Goal: Complete application form

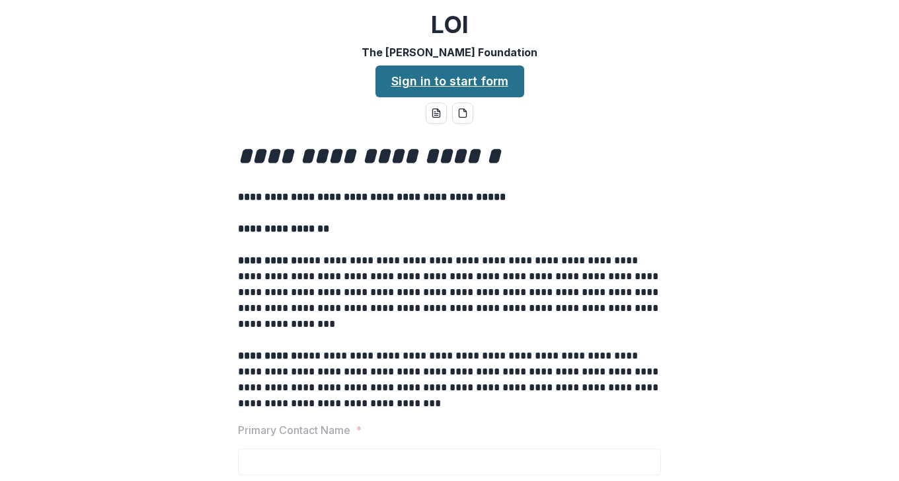
click at [471, 74] on link "Sign in to start form" at bounding box center [450, 81] width 149 height 32
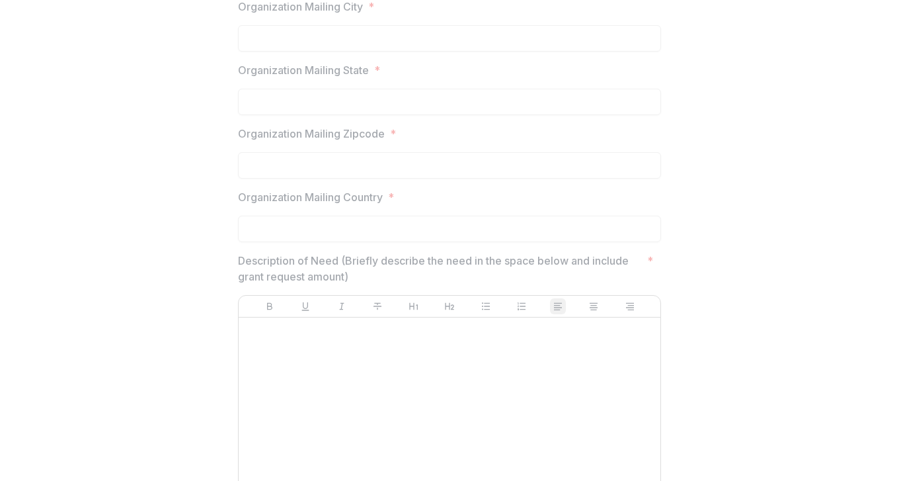
scroll to position [915, 0]
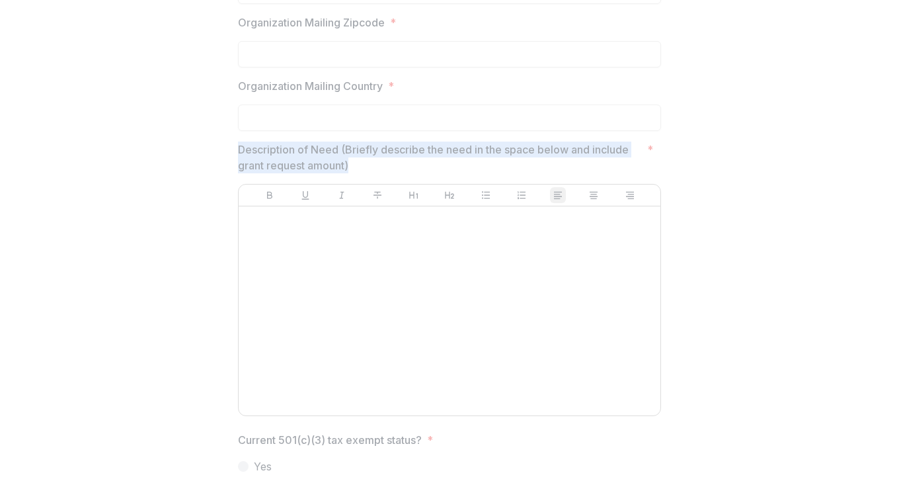
drag, startPoint x: 231, startPoint y: 149, endPoint x: 362, endPoint y: 171, distance: 133.3
click at [362, 171] on div "**********" at bounding box center [449, 407] width 444 height 2386
copy p "Description of Need (Briefly describe the need in the space below and include g…"
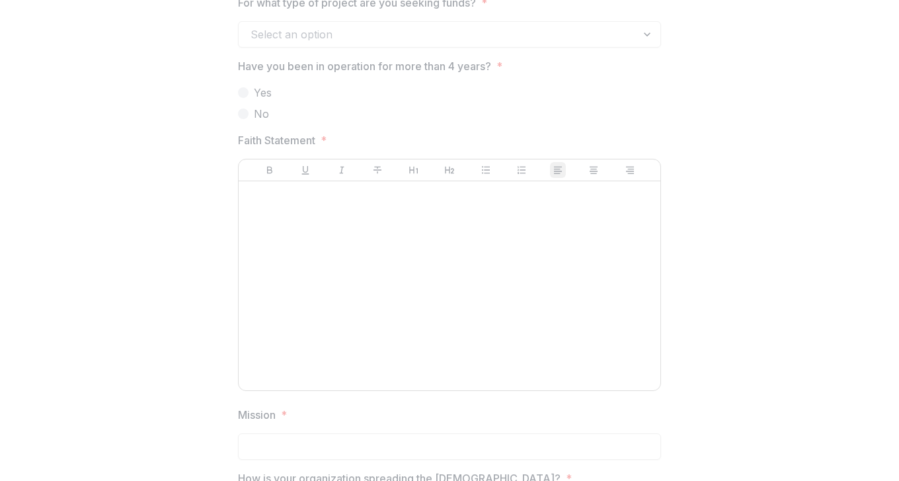
scroll to position [1641, 0]
drag, startPoint x: 227, startPoint y: 138, endPoint x: 319, endPoint y: 145, distance: 92.3
copy p "Faith Statement"
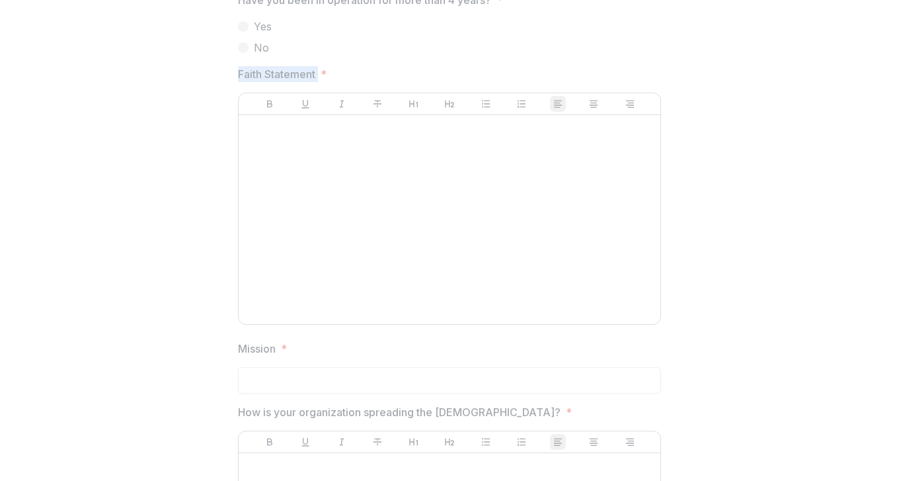
scroll to position [1720, 0]
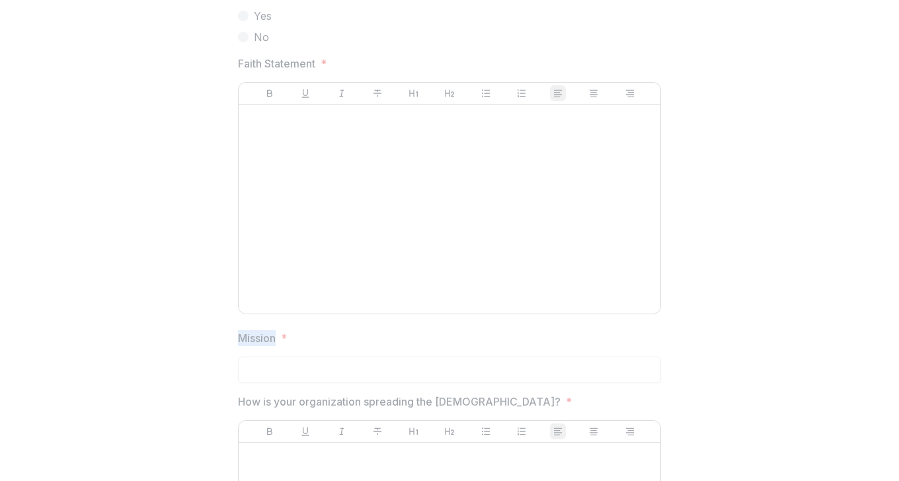
drag, startPoint x: 227, startPoint y: 329, endPoint x: 272, endPoint y: 339, distance: 45.9
copy p "Mission"
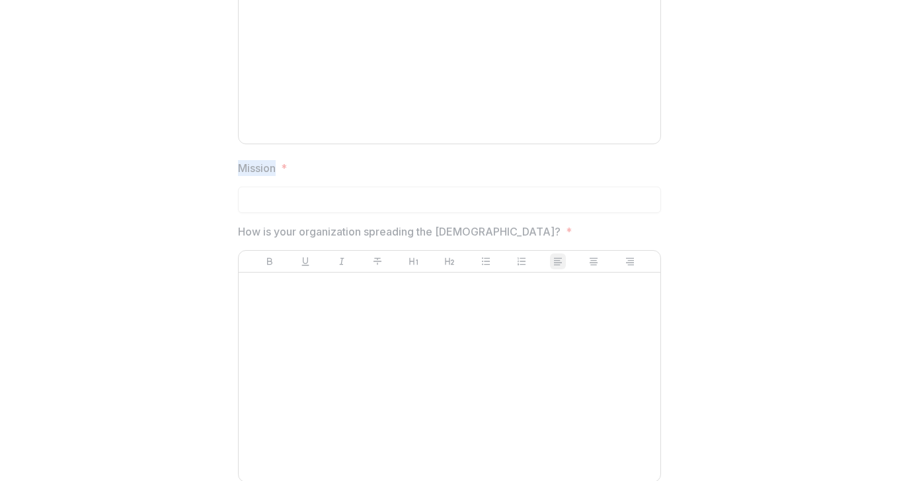
scroll to position [1933, 0]
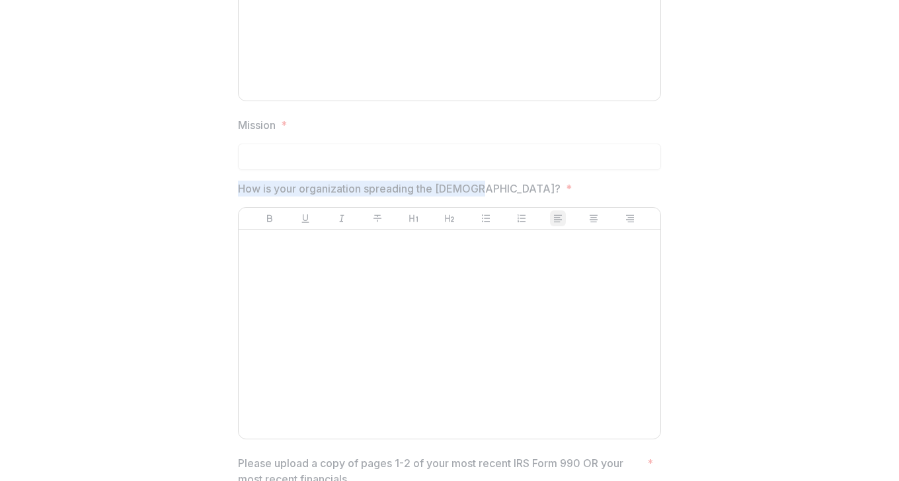
drag, startPoint x: 221, startPoint y: 186, endPoint x: 475, endPoint y: 191, distance: 254.7
copy p "How is your organization spreading the gospel?"
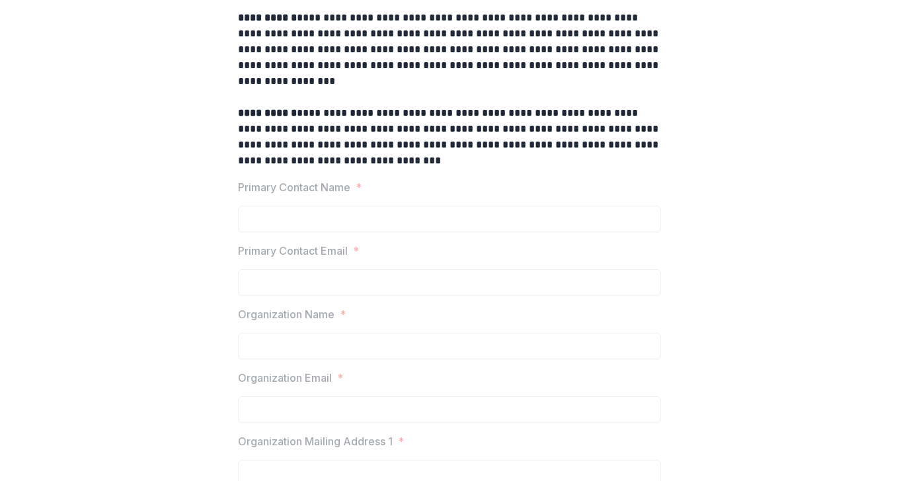
scroll to position [0, 0]
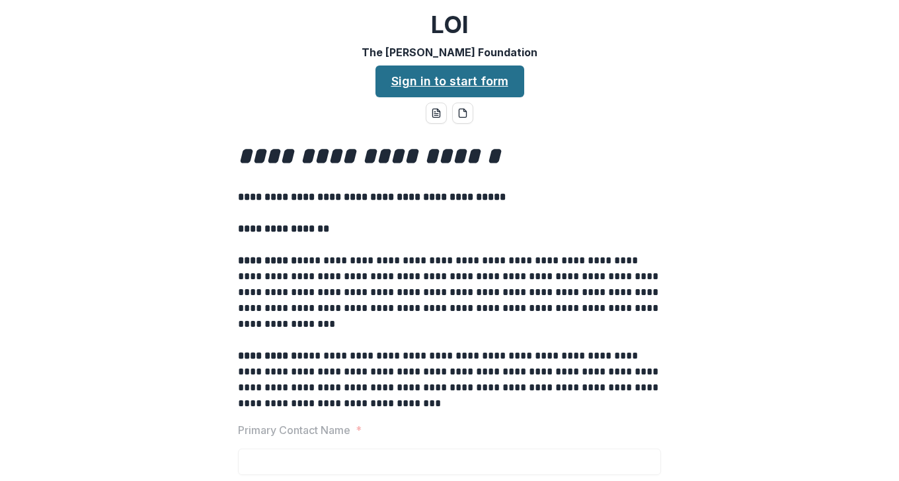
click at [450, 87] on link "Sign in to start form" at bounding box center [450, 81] width 149 height 32
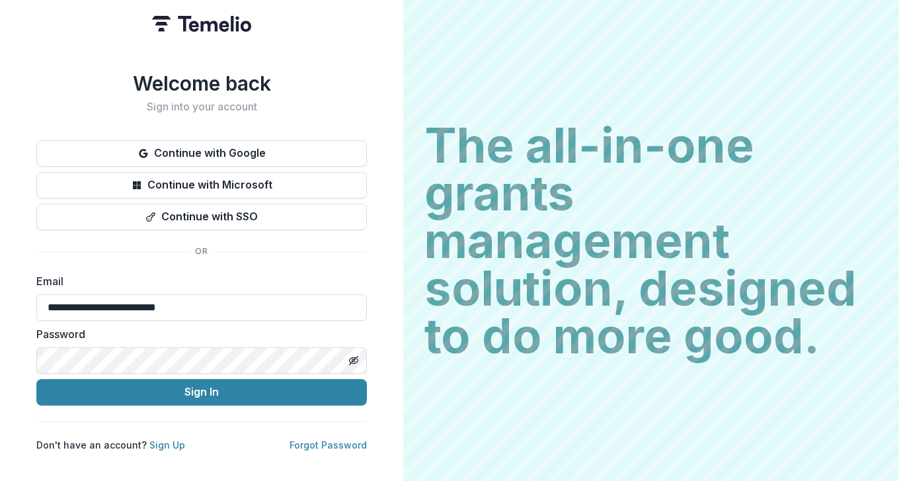
drag, startPoint x: 81, startPoint y: 304, endPoint x: 0, endPoint y: 289, distance: 82.6
click at [0, 289] on div "**********" at bounding box center [201, 240] width 403 height 481
type input "**********"
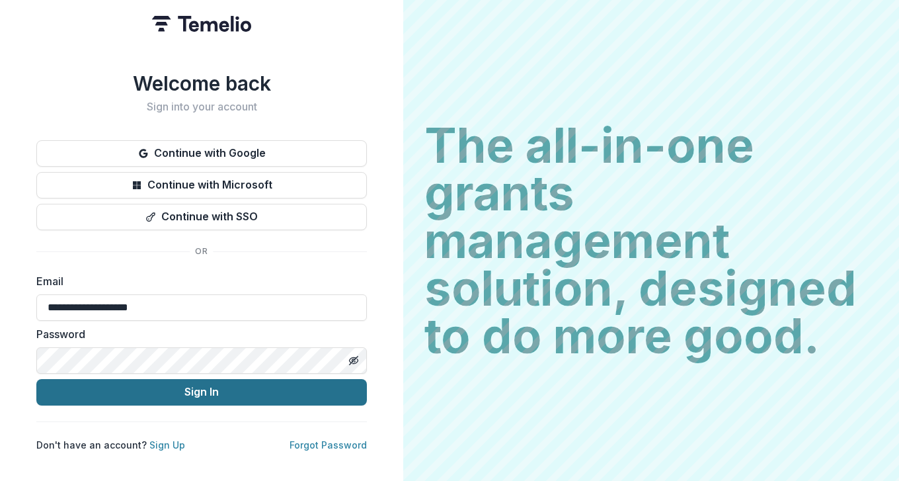
click at [144, 389] on button "Sign In" at bounding box center [201, 392] width 331 height 26
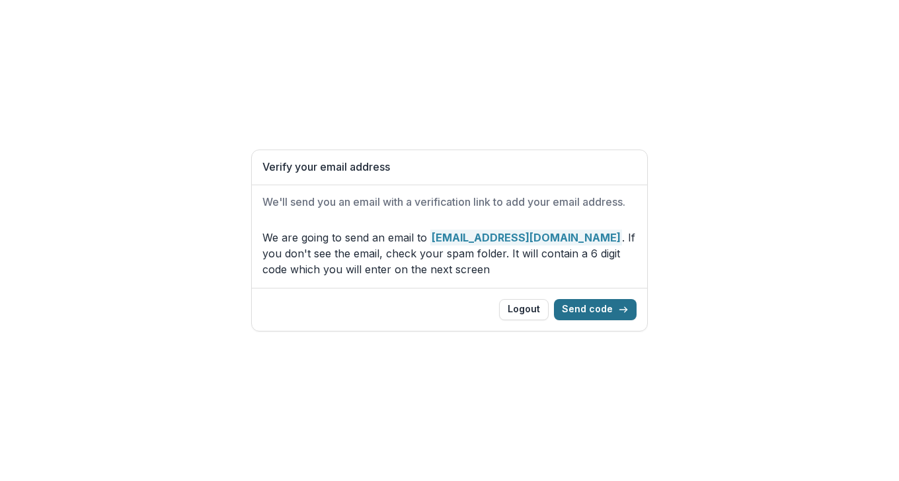
click at [605, 307] on button "Send code" at bounding box center [595, 309] width 83 height 21
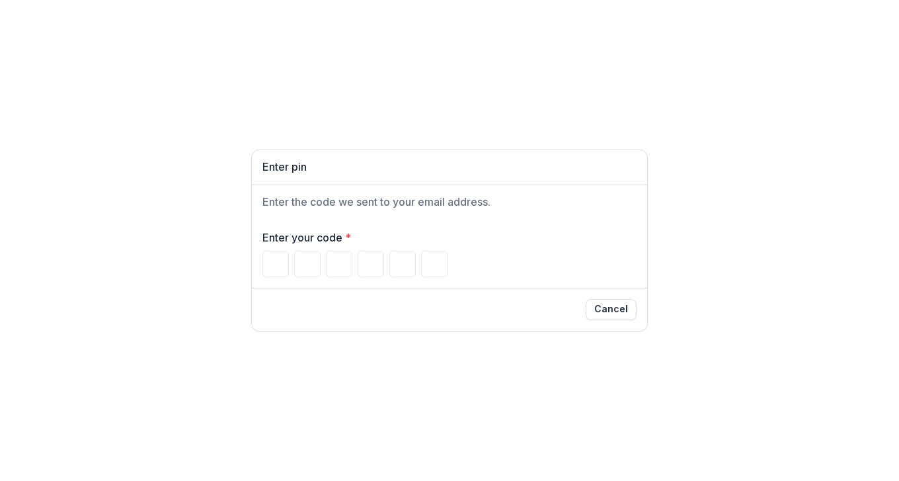
type input "*"
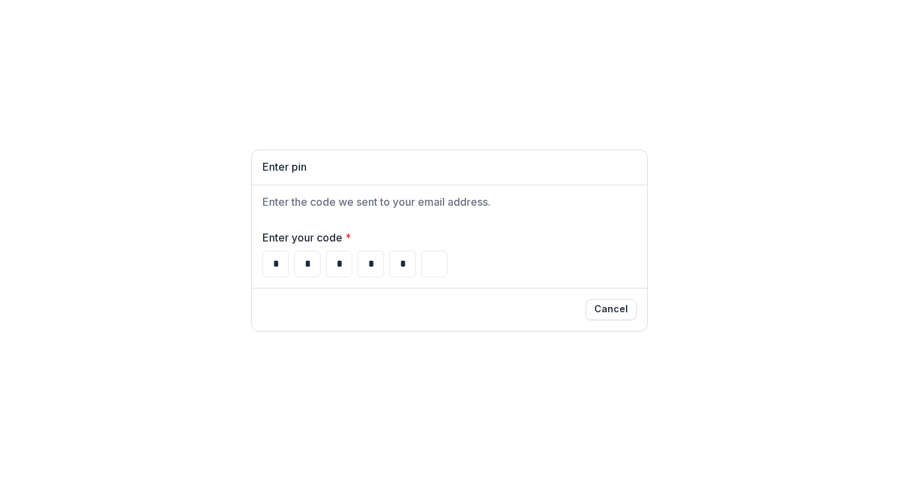
type input "*"
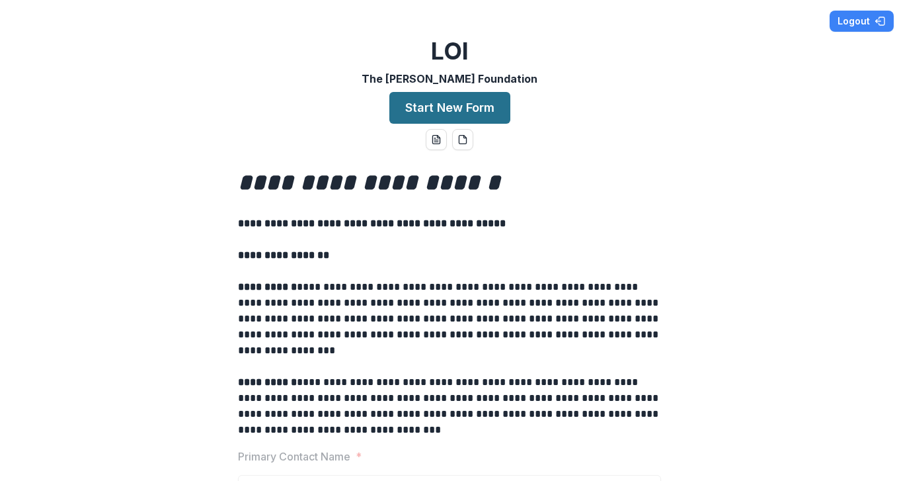
click at [462, 106] on button "Start New Form" at bounding box center [450, 108] width 121 height 32
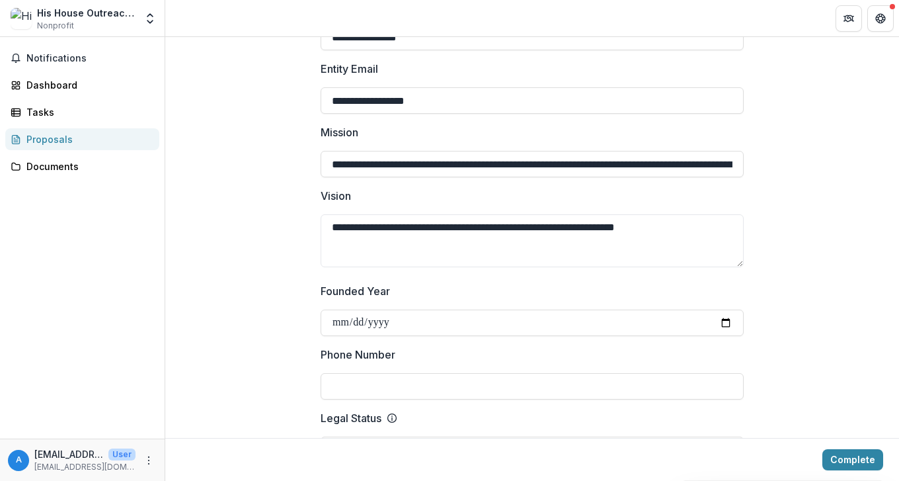
drag, startPoint x: 331, startPoint y: 167, endPoint x: 298, endPoint y: 163, distance: 33.3
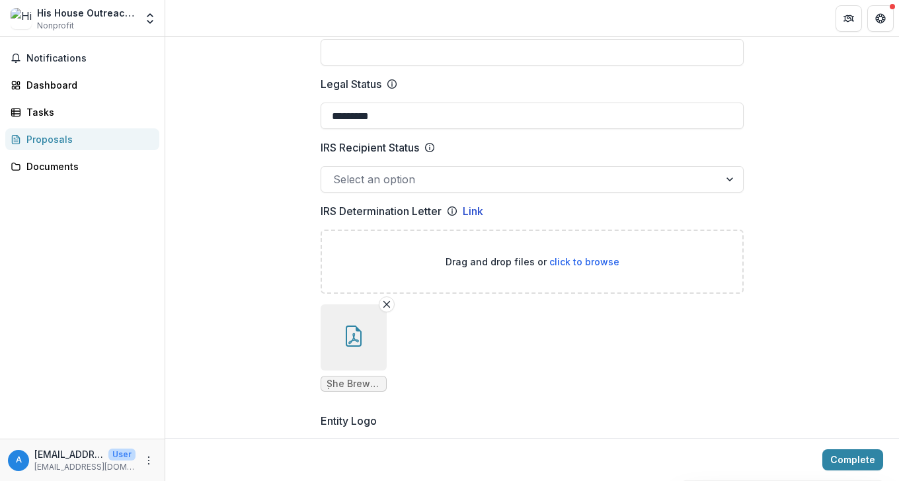
scroll to position [676, 0]
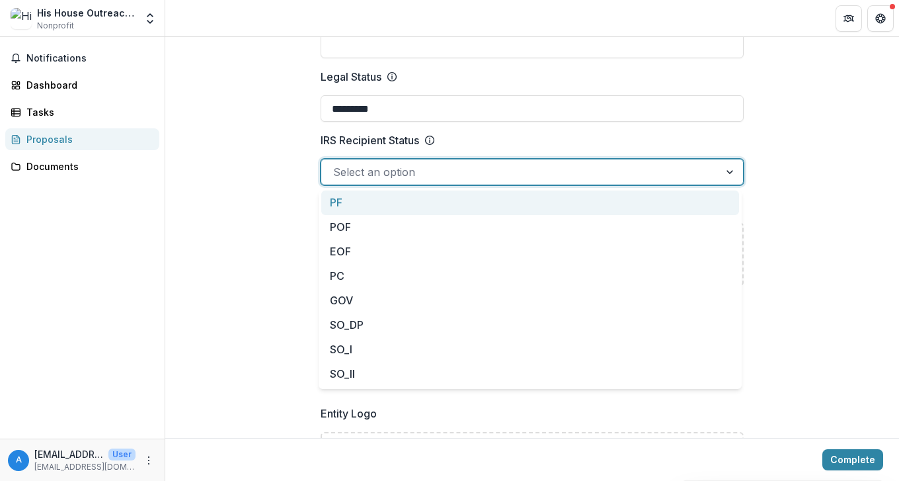
click at [725, 173] on div at bounding box center [732, 171] width 24 height 25
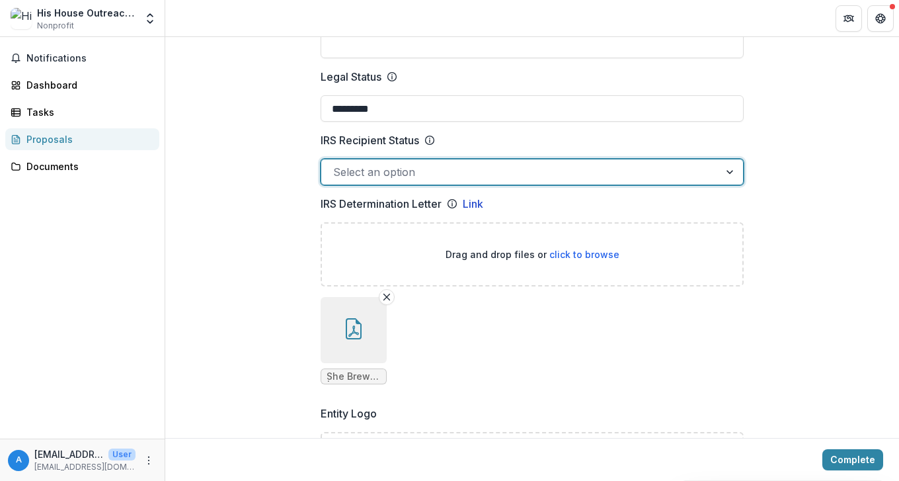
click at [726, 174] on div at bounding box center [732, 171] width 24 height 25
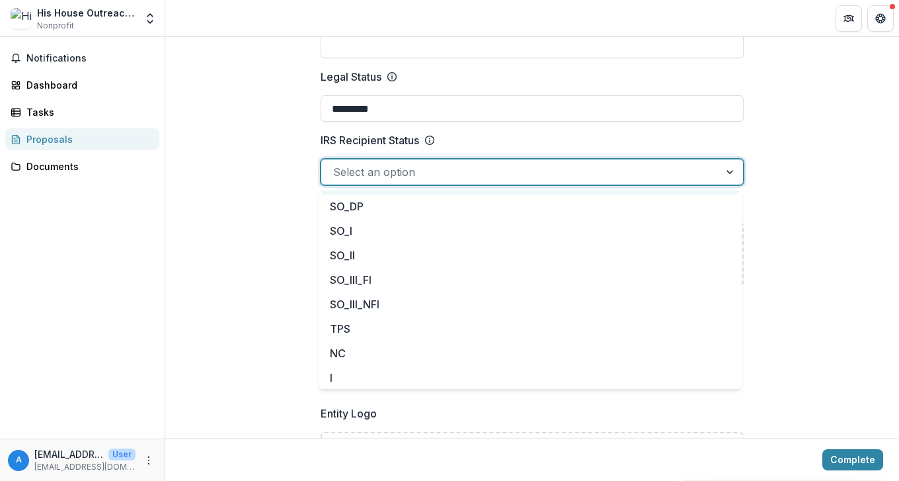
scroll to position [120, 0]
click at [732, 163] on div at bounding box center [732, 171] width 24 height 25
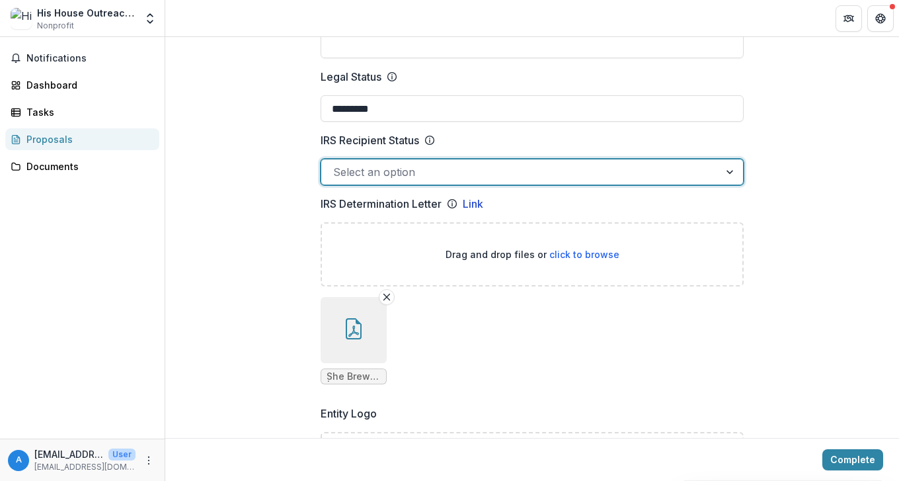
click at [472, 174] on div at bounding box center [520, 172] width 374 height 19
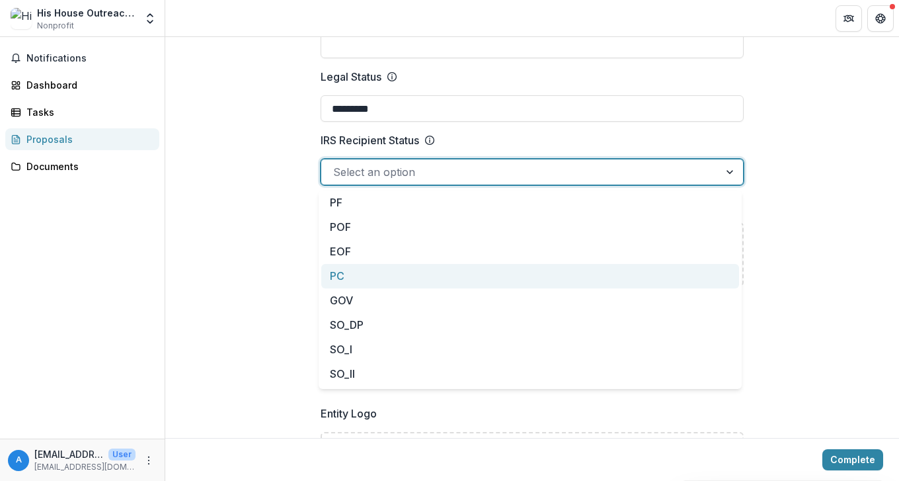
click at [339, 274] on div "PC" at bounding box center [530, 276] width 418 height 24
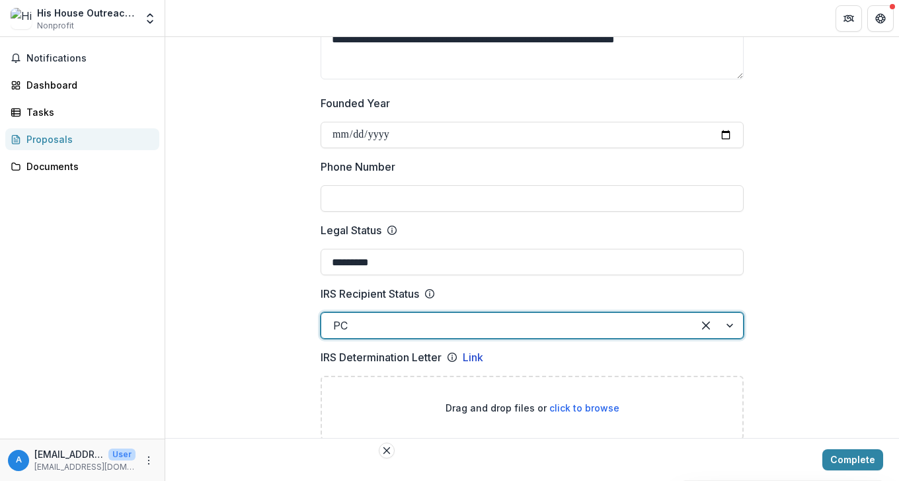
scroll to position [512, 0]
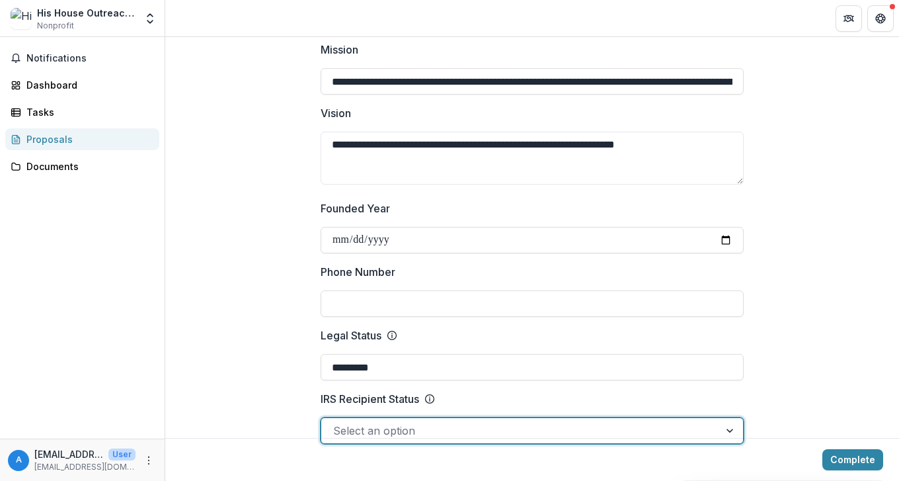
scroll to position [407, 0]
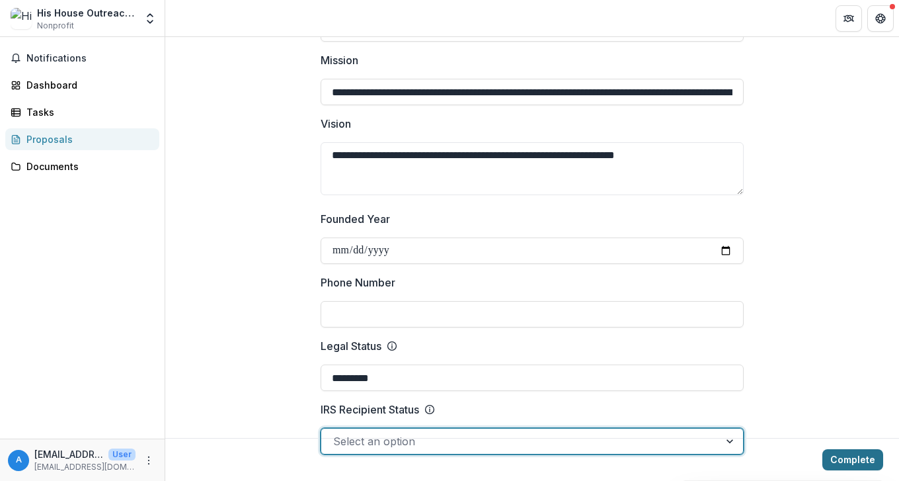
click at [846, 456] on button "Complete" at bounding box center [853, 459] width 61 height 21
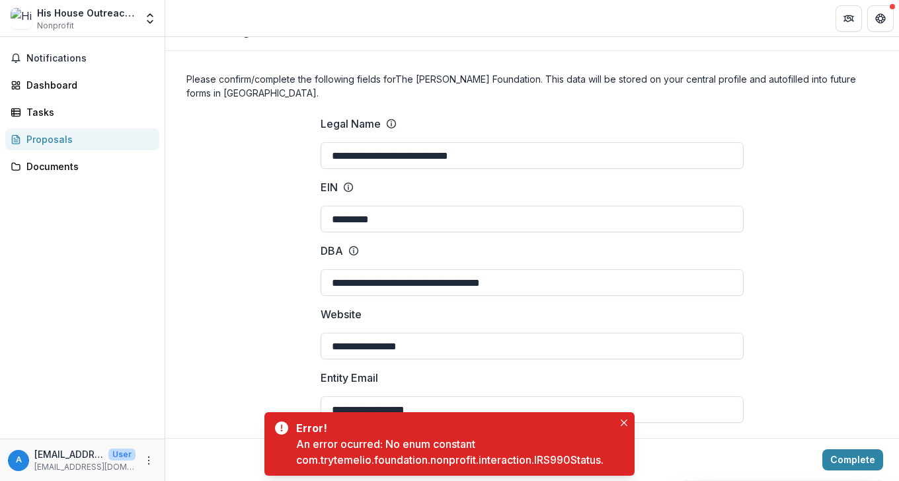
scroll to position [0, 0]
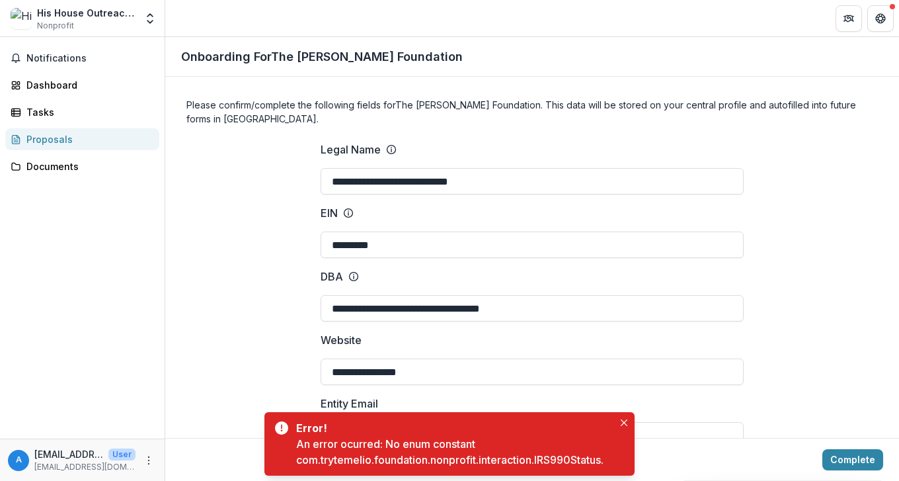
click at [623, 423] on icon "Close" at bounding box center [624, 422] width 7 height 7
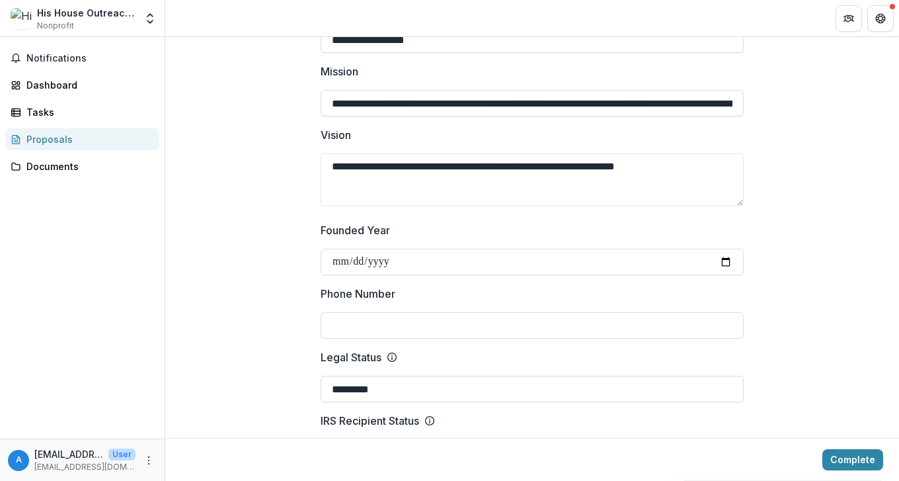
scroll to position [482, 0]
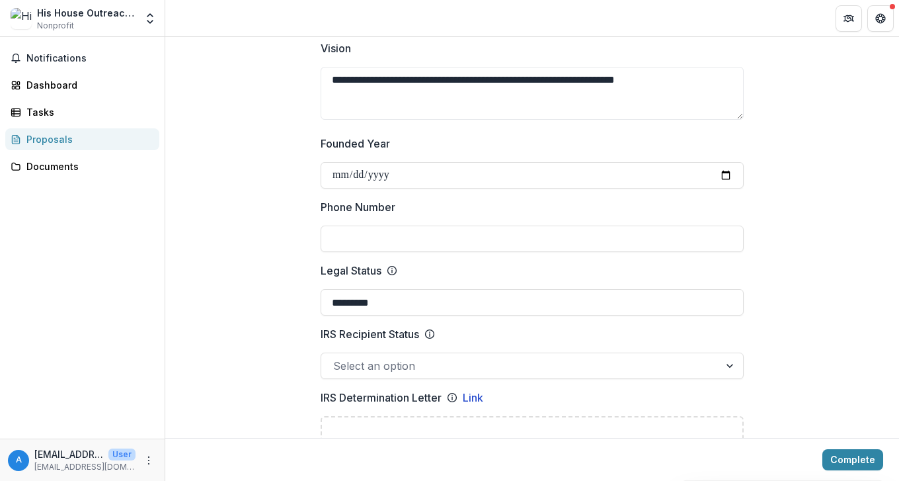
click at [433, 374] on div at bounding box center [520, 365] width 374 height 19
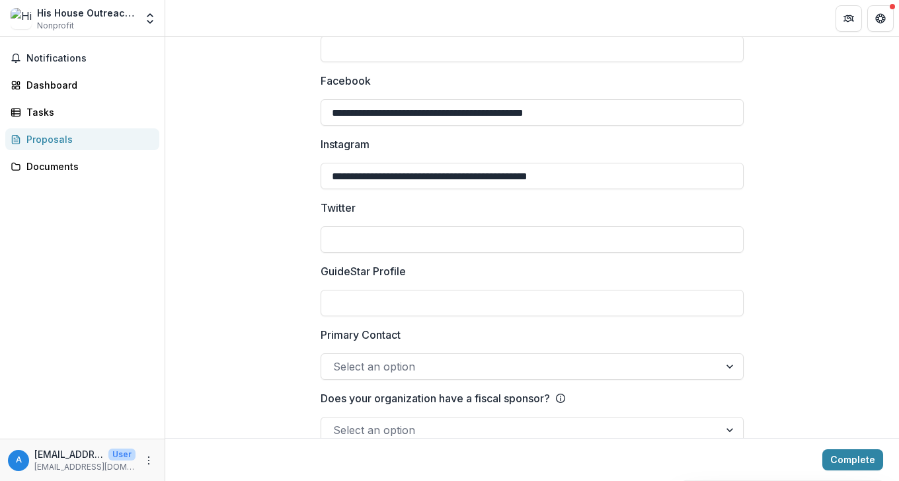
scroll to position [2070, 0]
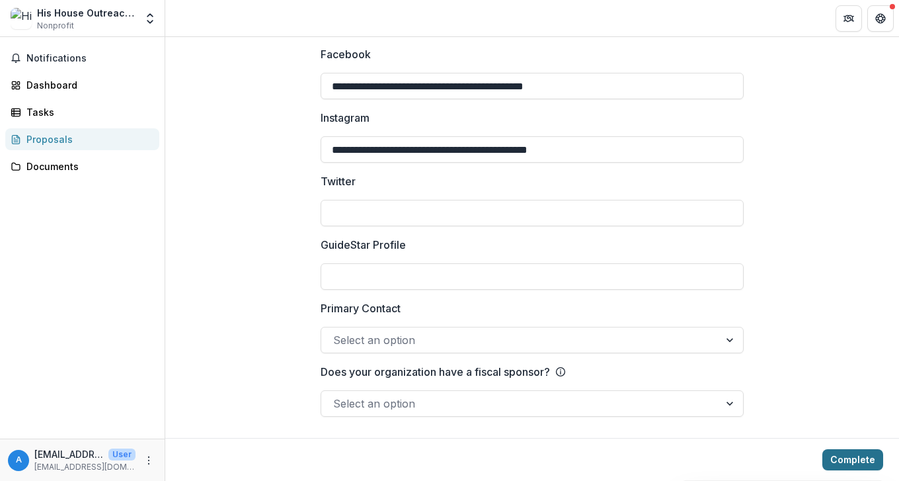
click at [834, 462] on button "Complete" at bounding box center [853, 459] width 61 height 21
click at [729, 400] on div at bounding box center [732, 403] width 24 height 25
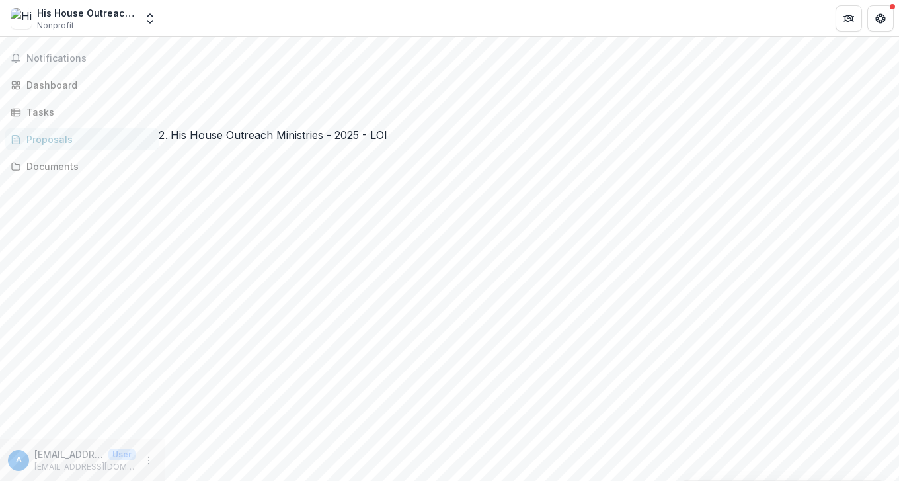
scroll to position [446, 0]
drag, startPoint x: 389, startPoint y: 113, endPoint x: 155, endPoint y: 100, distance: 233.8
click at [155, 100] on main "**********" at bounding box center [449, 259] width 899 height 444
type input "**********"
drag, startPoint x: 338, startPoint y: 175, endPoint x: 106, endPoint y: 179, distance: 231.5
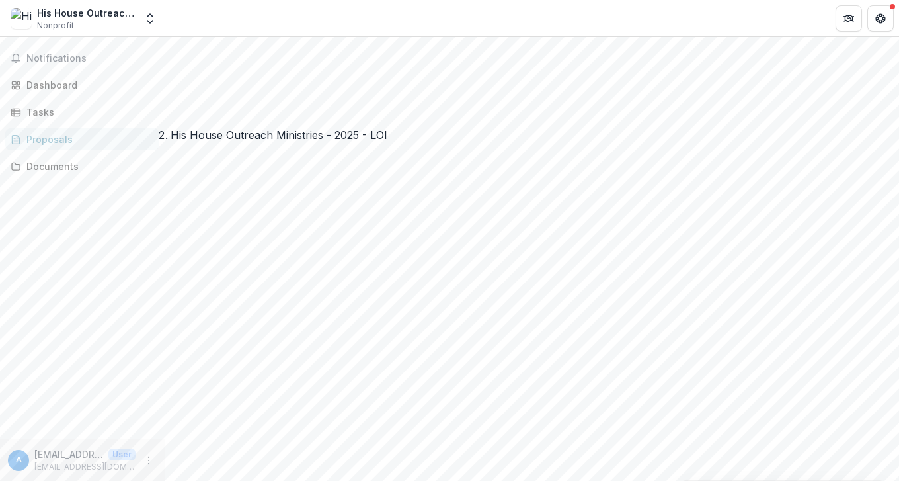
click at [106, 179] on main "**********" at bounding box center [449, 259] width 899 height 444
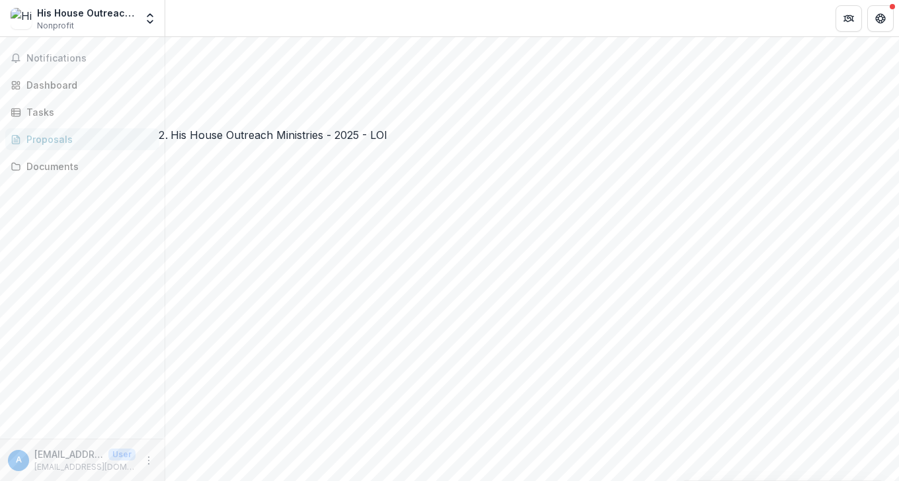
scroll to position [1230, 0]
type input "**********"
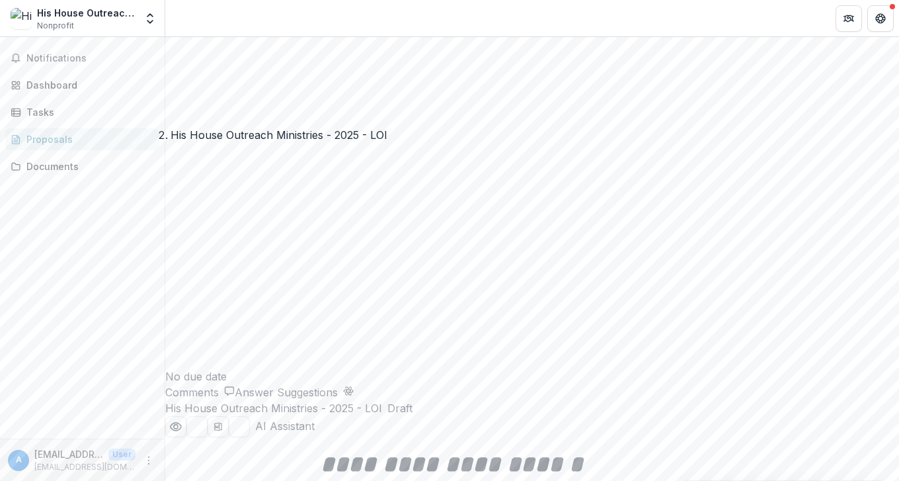
drag, startPoint x: 346, startPoint y: 251, endPoint x: 210, endPoint y: 188, distance: 150.0
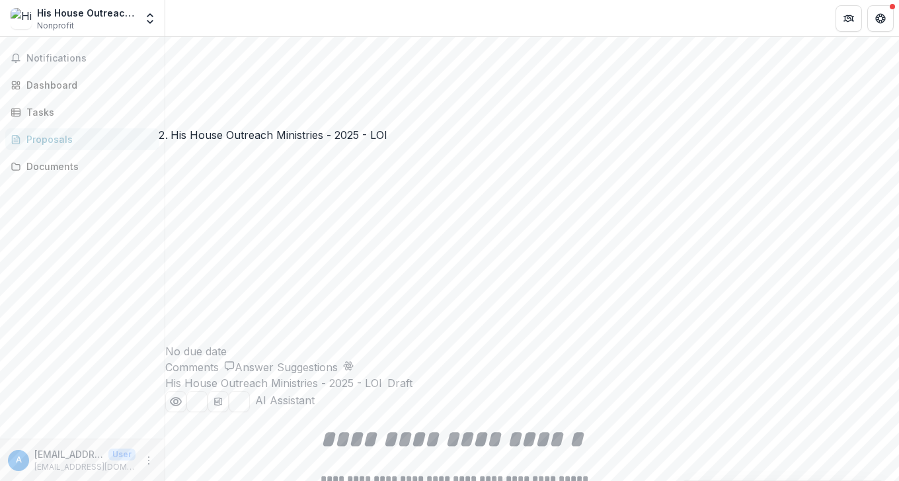
scroll to position [1725, 0]
drag, startPoint x: 307, startPoint y: 268, endPoint x: 213, endPoint y: 270, distance: 93.9
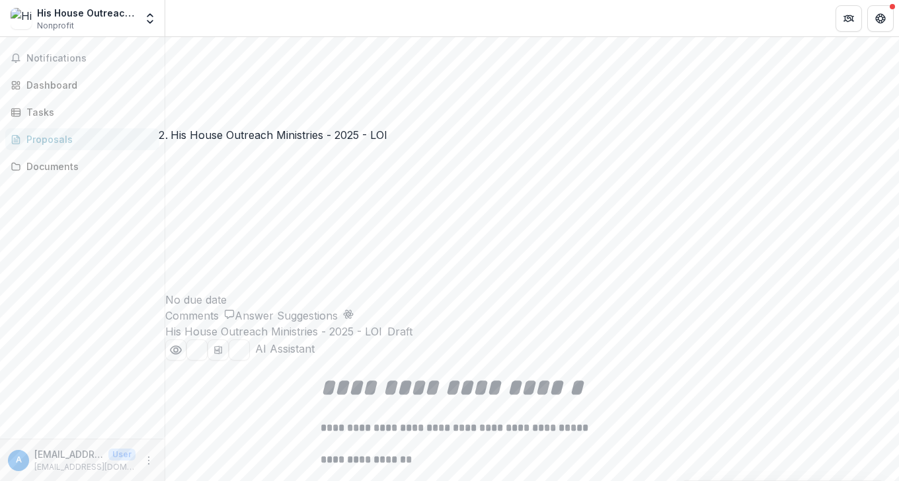
scroll to position [1779, 0]
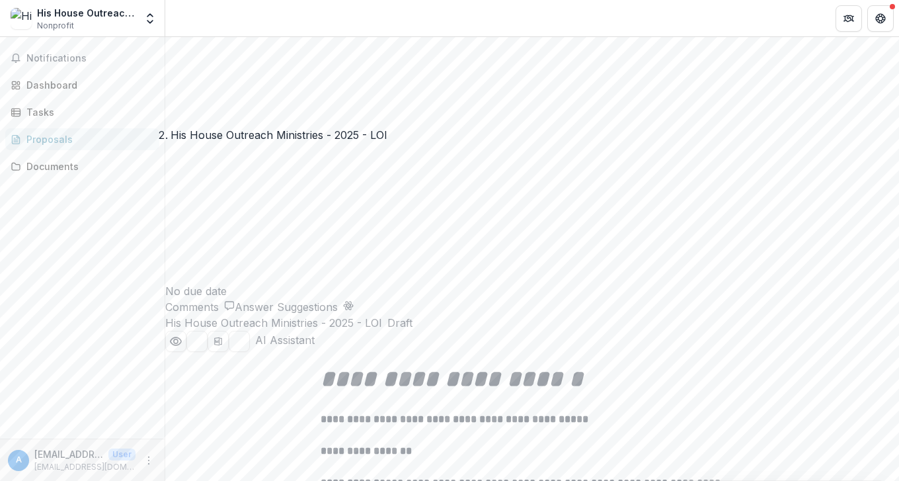
scroll to position [1793, 0]
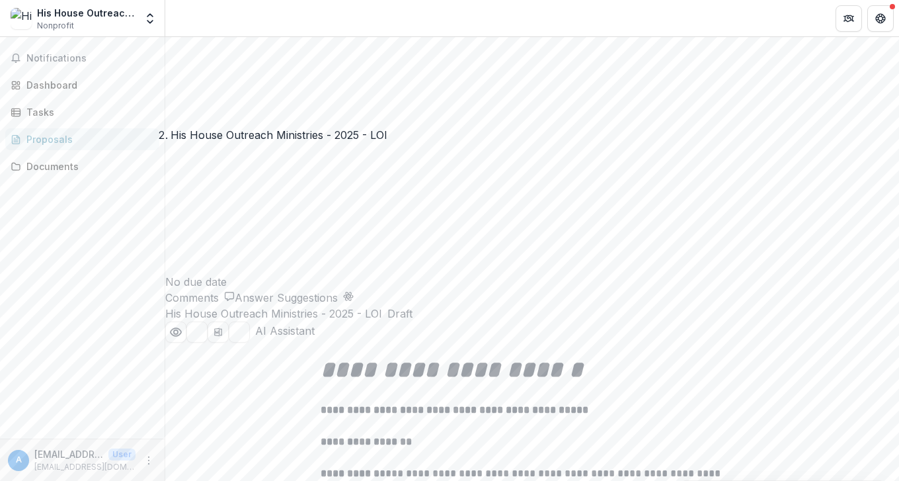
drag, startPoint x: 286, startPoint y: 346, endPoint x: 215, endPoint y: 345, distance: 70.8
drag, startPoint x: 499, startPoint y: 345, endPoint x: 183, endPoint y: 135, distance: 380.2
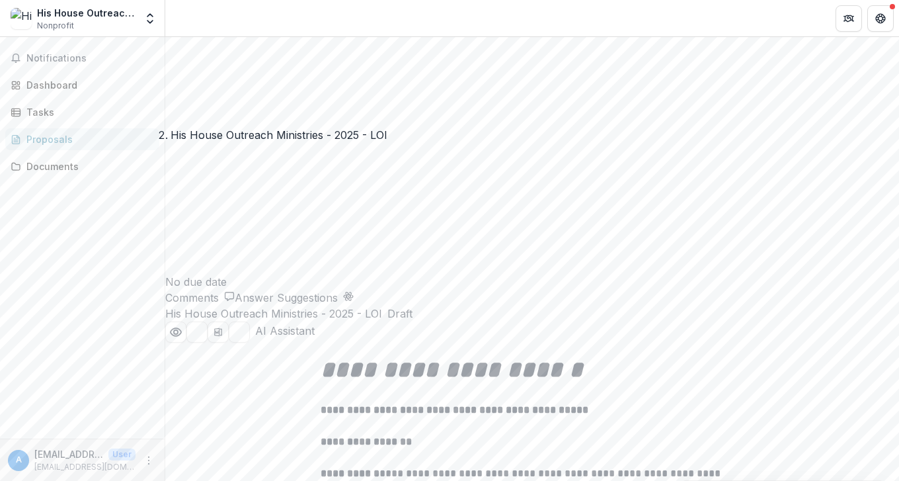
copy div "**********"
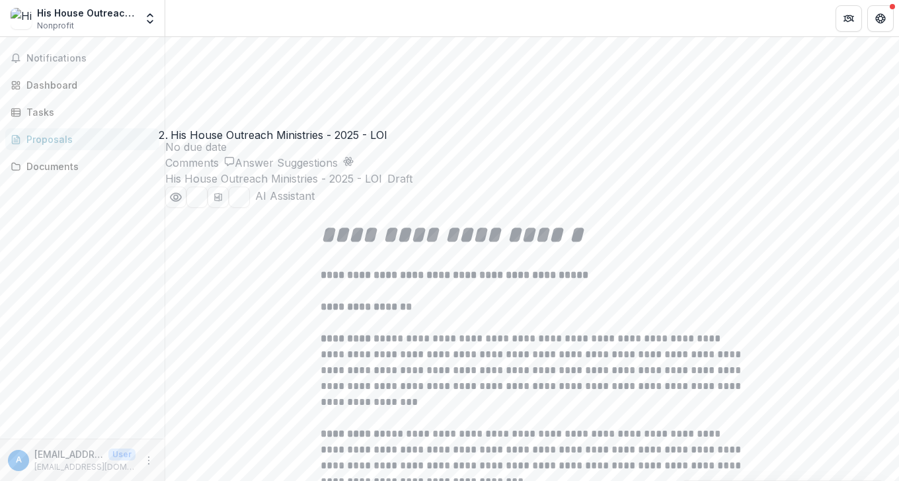
scroll to position [0, 762]
drag, startPoint x: 197, startPoint y: 280, endPoint x: 681, endPoint y: 287, distance: 484.1
click at [681, 287] on div "**********" at bounding box center [532, 480] width 734 height 4742
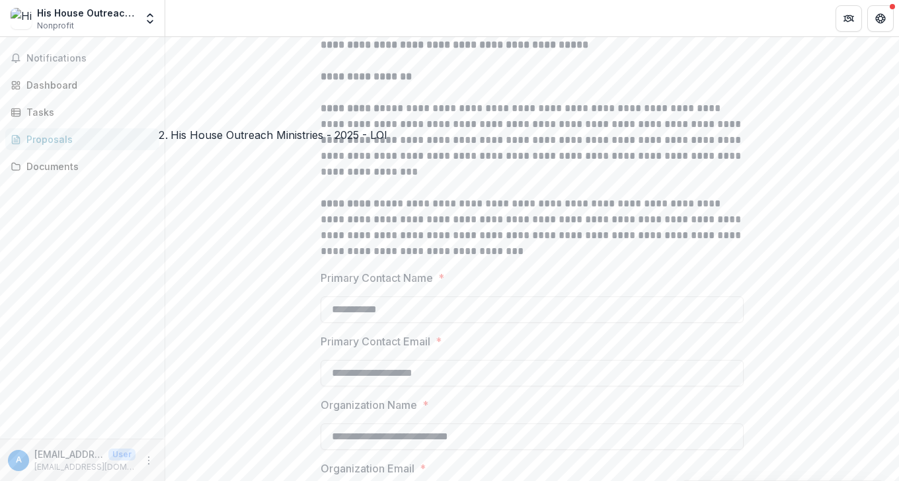
scroll to position [2190, 0]
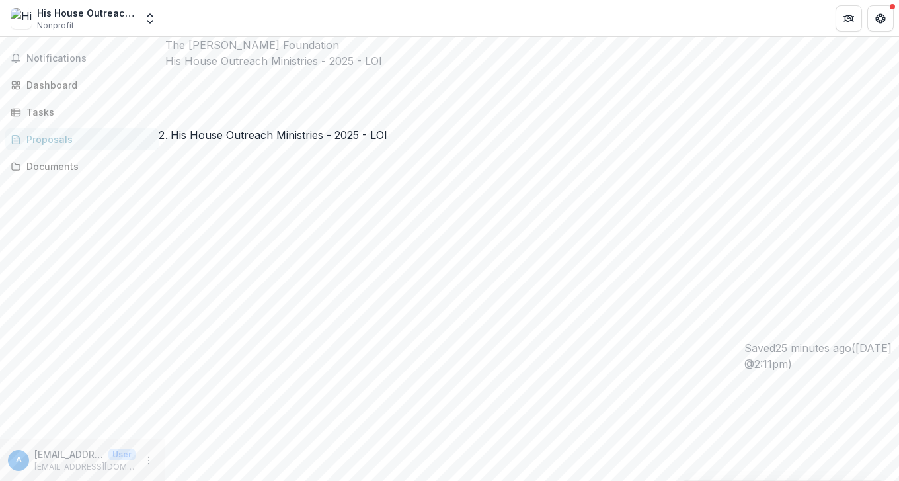
scroll to position [0, 0]
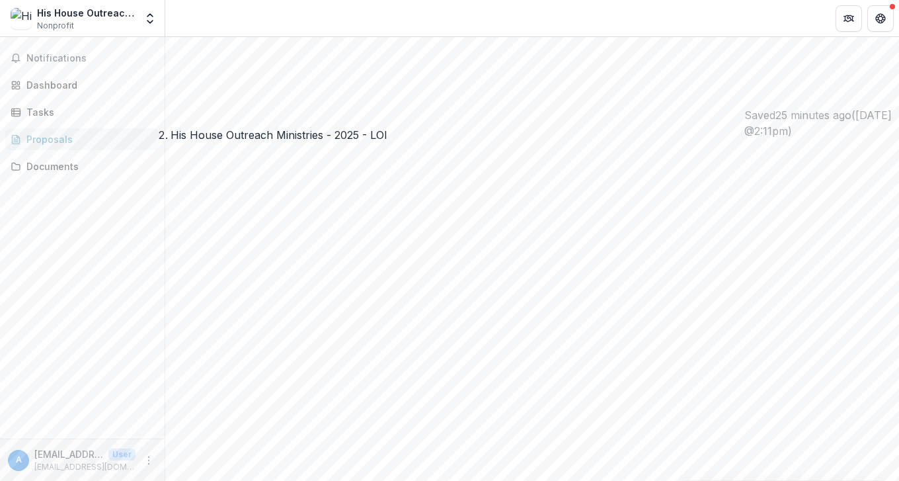
scroll to position [246, 0]
